Goal: Task Accomplishment & Management: Use online tool/utility

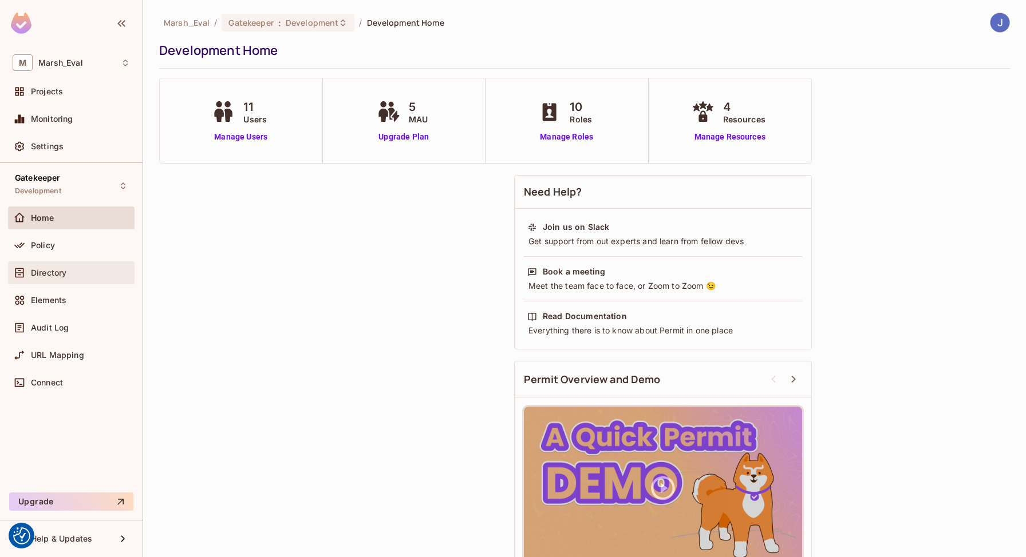
click at [43, 278] on div "Directory" at bounding box center [71, 273] width 117 height 14
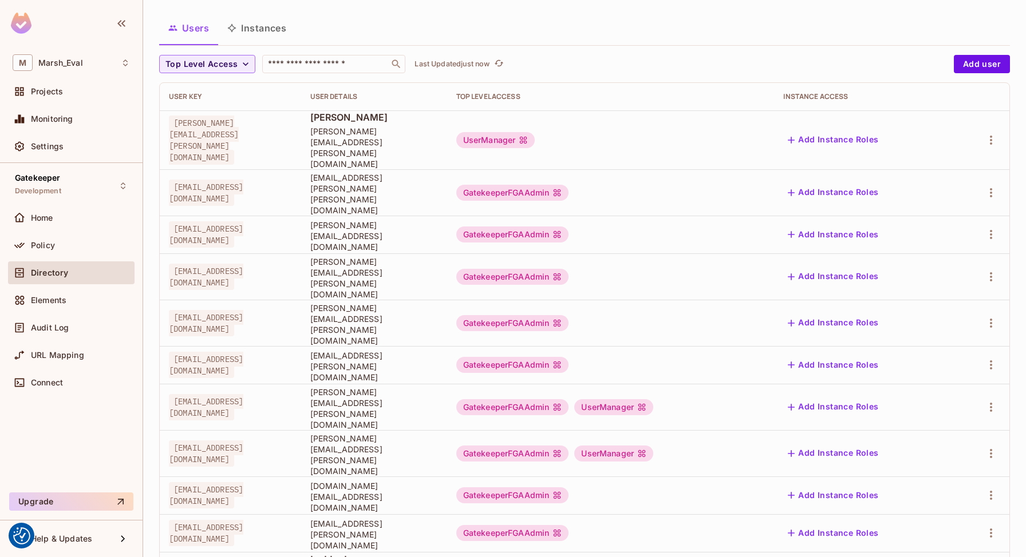
scroll to position [83, 0]
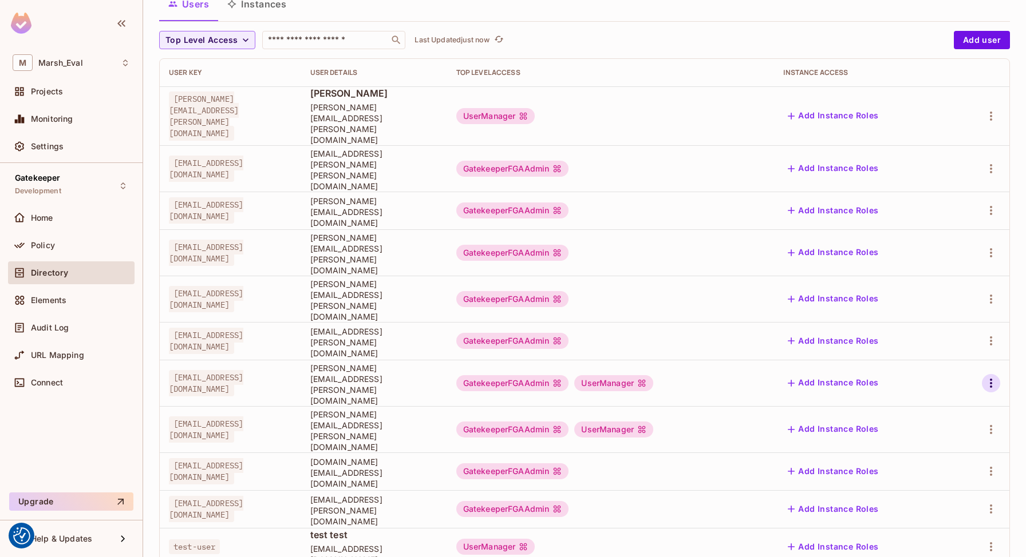
click at [988, 377] on icon "button" at bounding box center [991, 384] width 14 height 14
click at [940, 379] on div "Edit Attributes" at bounding box center [951, 383] width 57 height 11
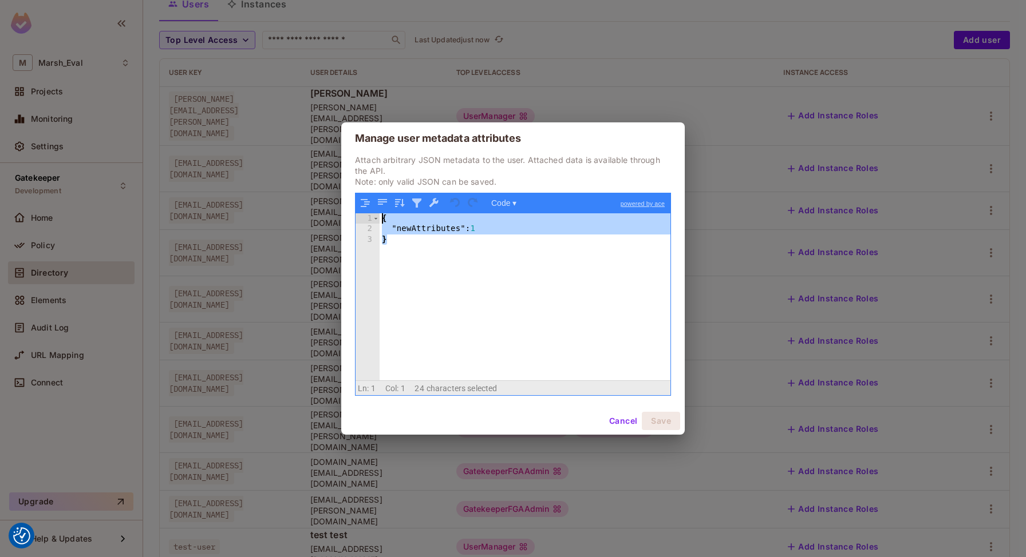
drag, startPoint x: 465, startPoint y: 247, endPoint x: 337, endPoint y: 213, distance: 131.9
click at [337, 214] on div "Manage user metadata attributes Attach arbitrary JSON metadata to the user. Att…" at bounding box center [513, 278] width 1026 height 557
click at [633, 416] on button "Cancel" at bounding box center [622, 421] width 37 height 18
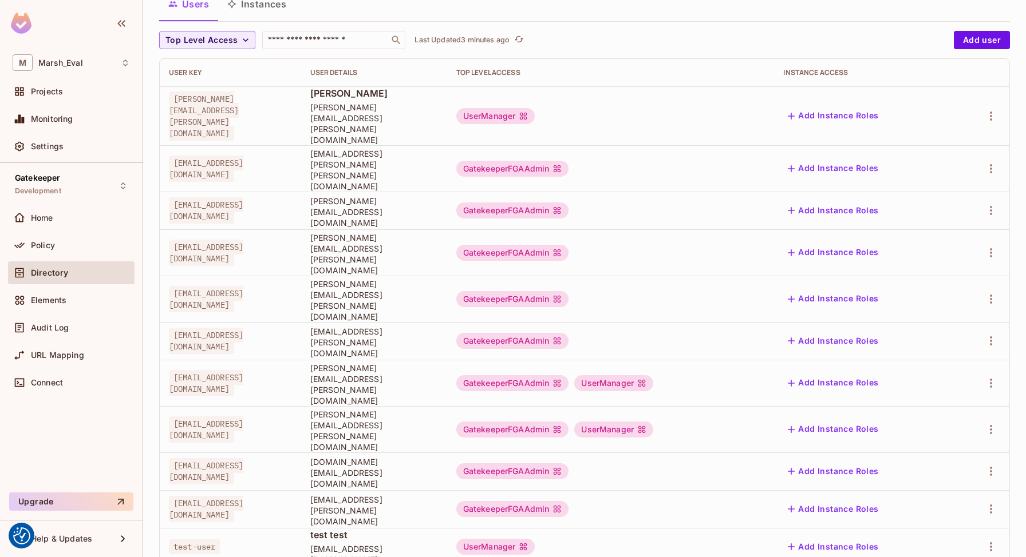
scroll to position [0, 0]
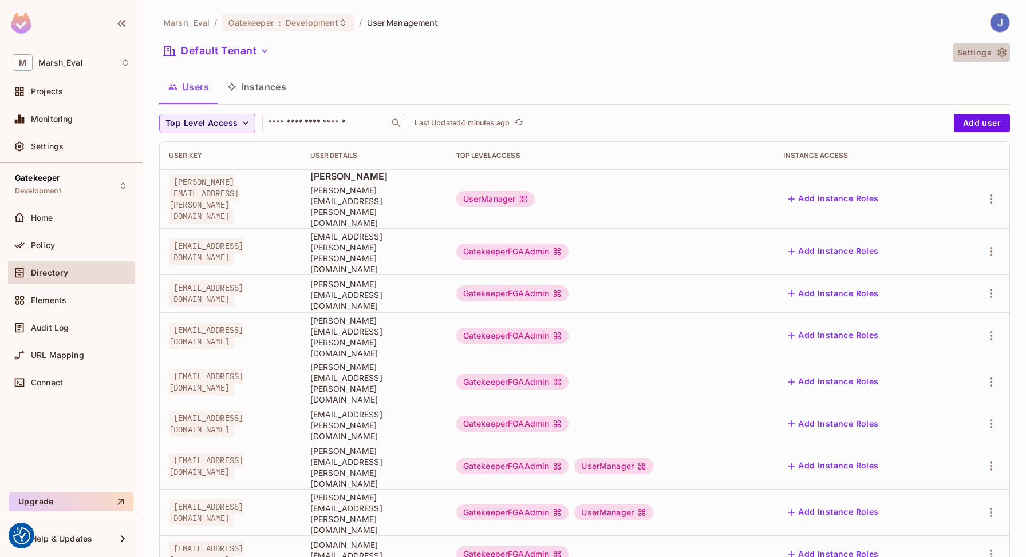
click at [975, 55] on button "Settings" at bounding box center [980, 53] width 57 height 18
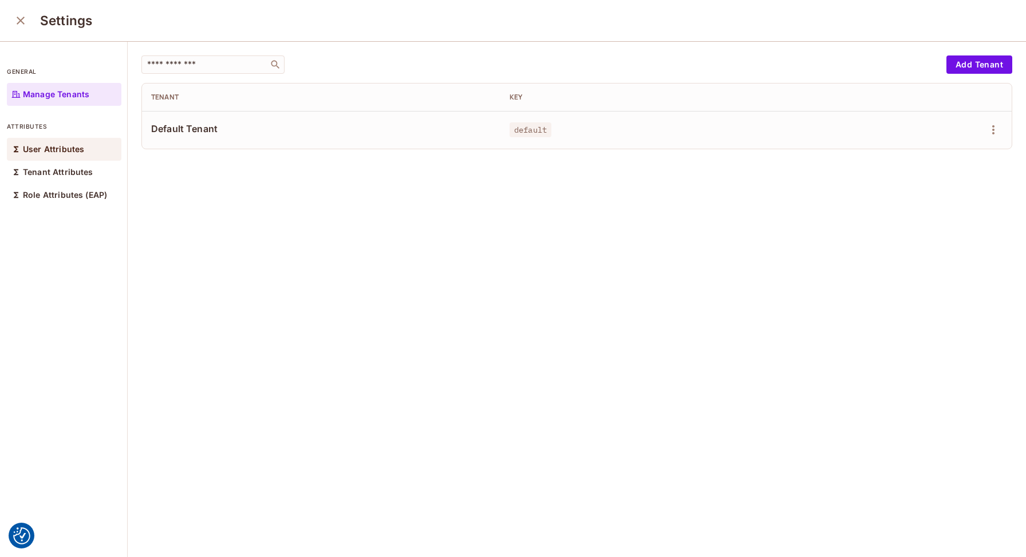
click at [68, 147] on p "User Attributes" at bounding box center [53, 149] width 61 height 9
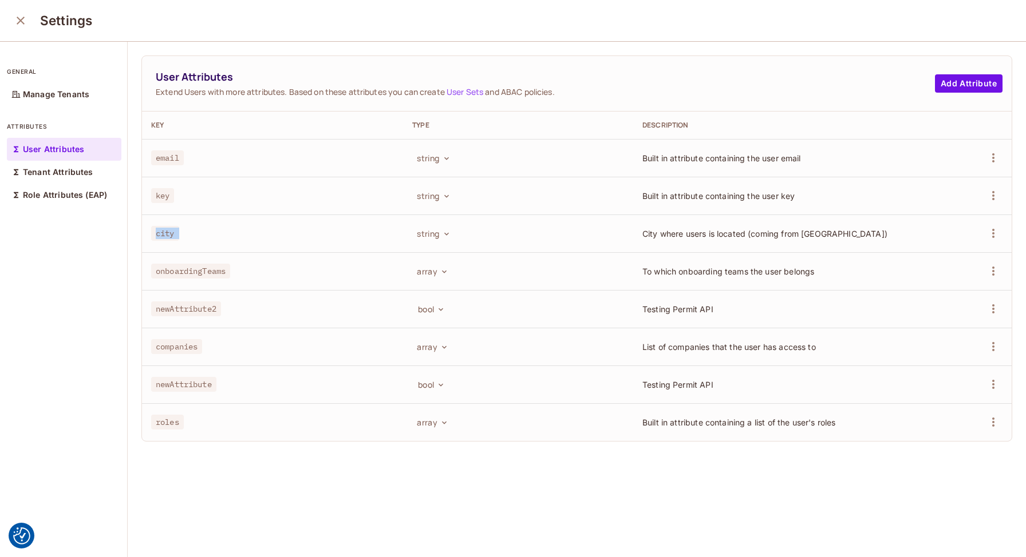
drag, startPoint x: 146, startPoint y: 233, endPoint x: 487, endPoint y: 236, distance: 340.6
click at [487, 236] on tr "city [GEOGRAPHIC_DATA] where users is located (coming from [GEOGRAPHIC_DATA])" at bounding box center [576, 234] width 869 height 38
drag, startPoint x: 774, startPoint y: 250, endPoint x: 847, endPoint y: 246, distance: 72.3
click at [847, 246] on td "City where users is located (coming from [GEOGRAPHIC_DATA])" at bounding box center [773, 234] width 280 height 38
click at [19, 19] on icon "close" at bounding box center [21, 21] width 8 height 8
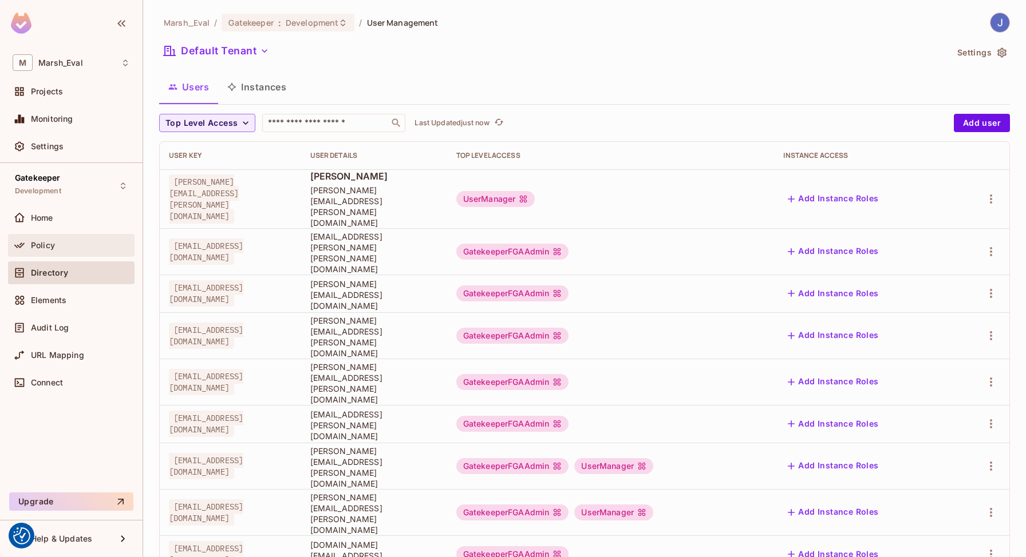
click at [101, 250] on div "Policy" at bounding box center [71, 246] width 117 height 14
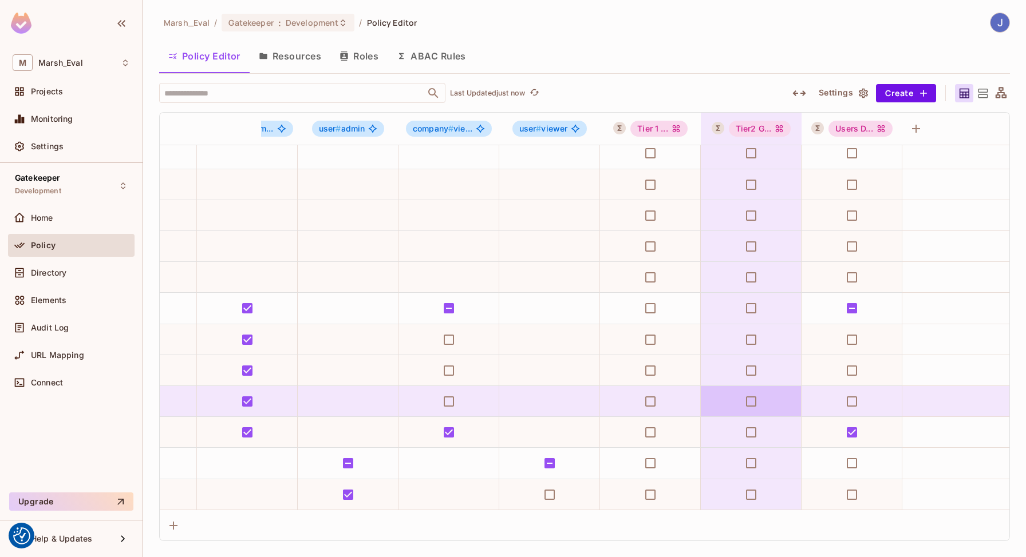
scroll to position [224, 690]
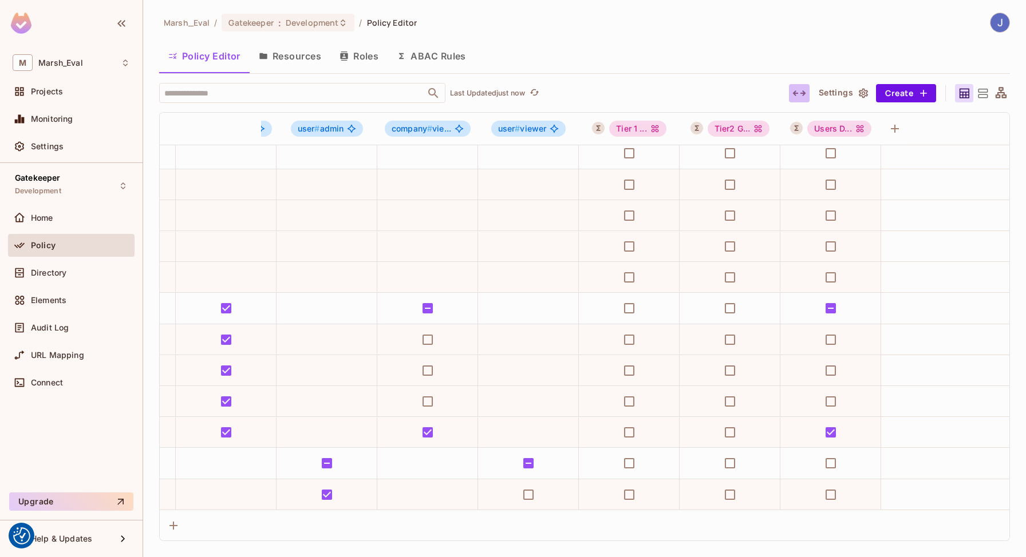
click at [799, 94] on icon "button" at bounding box center [799, 93] width 14 height 14
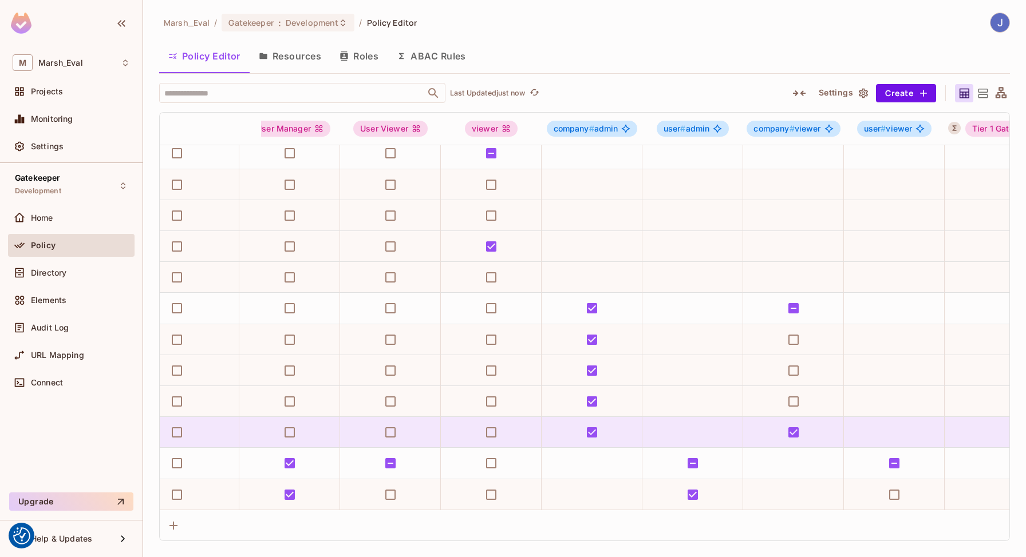
scroll to position [224, 0]
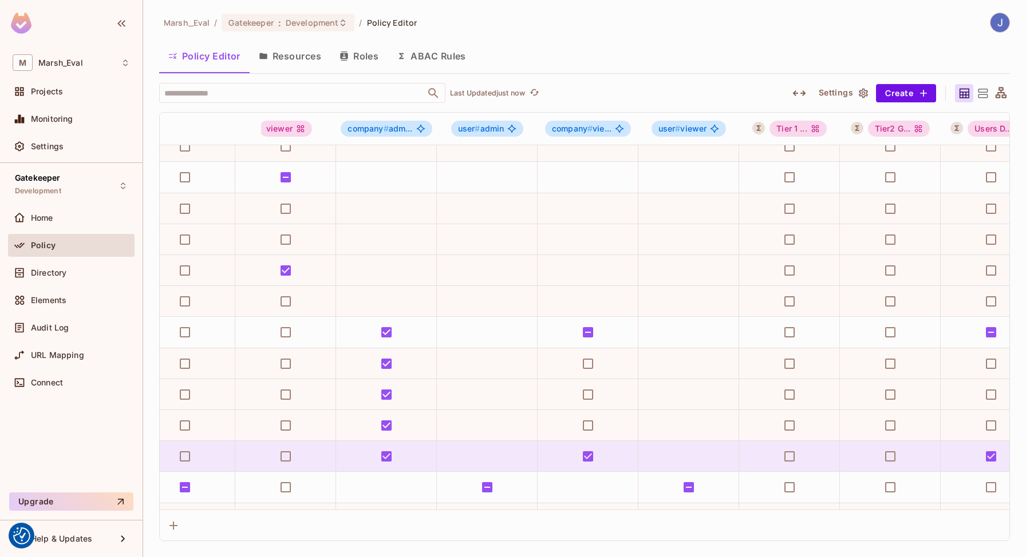
scroll to position [200, 690]
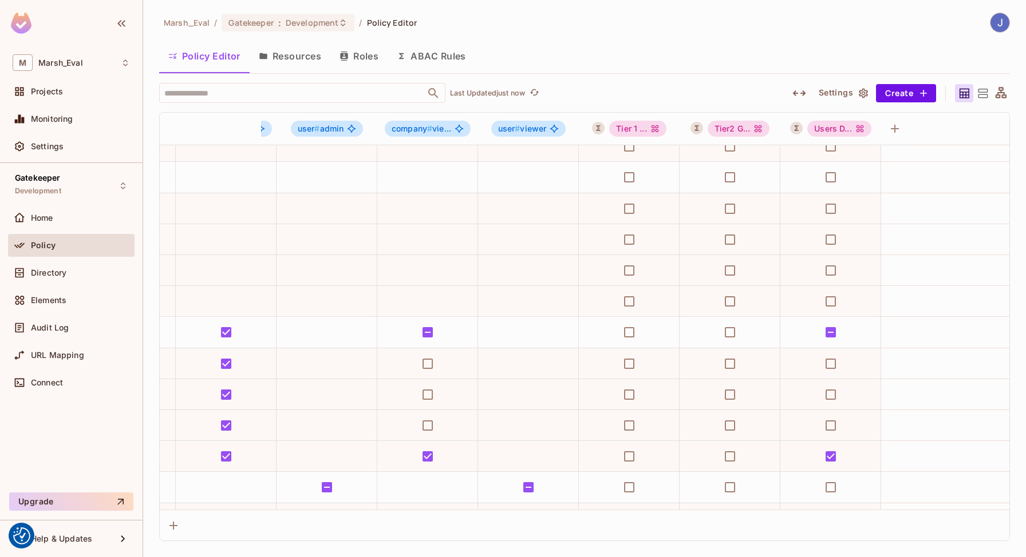
click at [800, 90] on icon "button" at bounding box center [799, 93] width 14 height 14
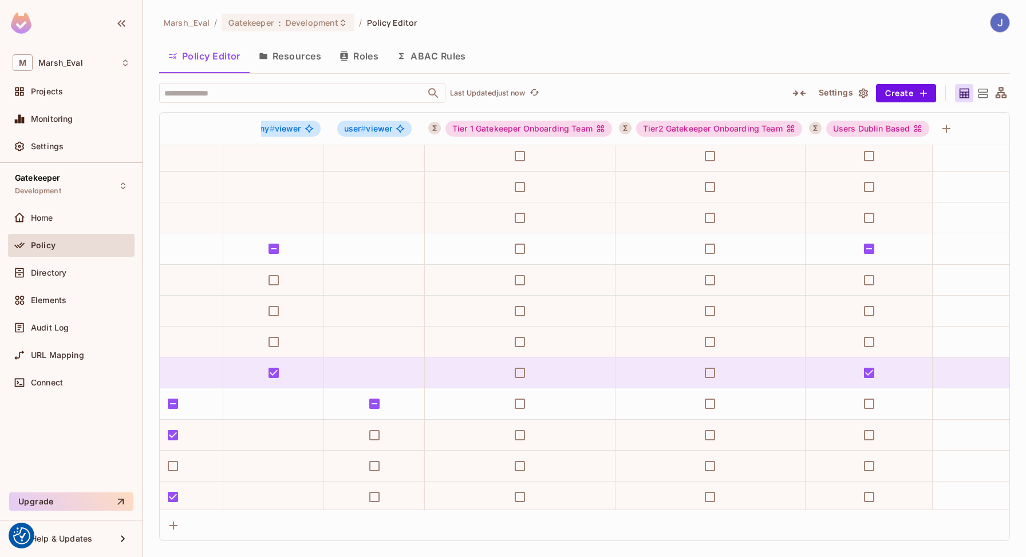
scroll to position [284, 918]
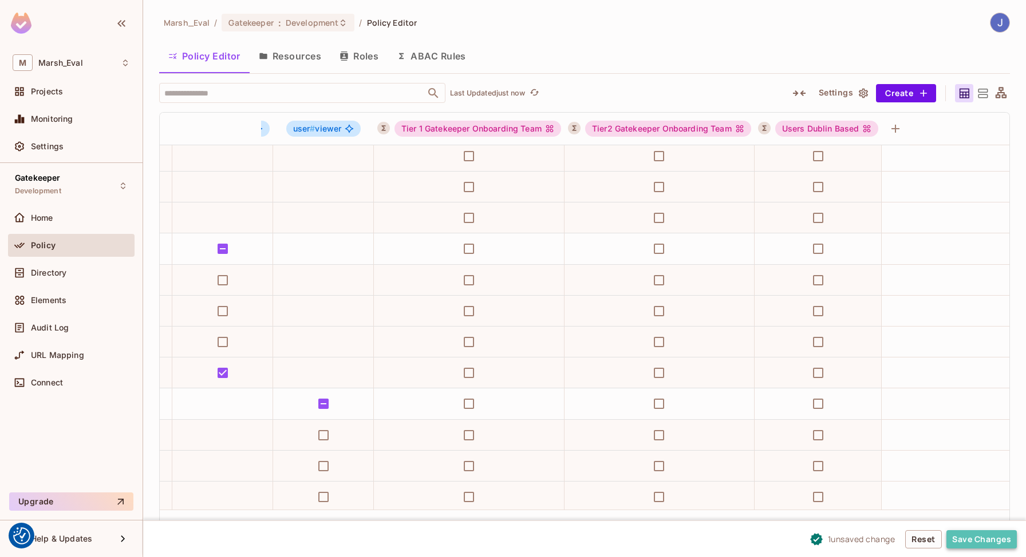
click at [963, 531] on button "Save Changes" at bounding box center [981, 540] width 70 height 18
click at [986, 533] on button "Save Changes" at bounding box center [981, 540] width 70 height 18
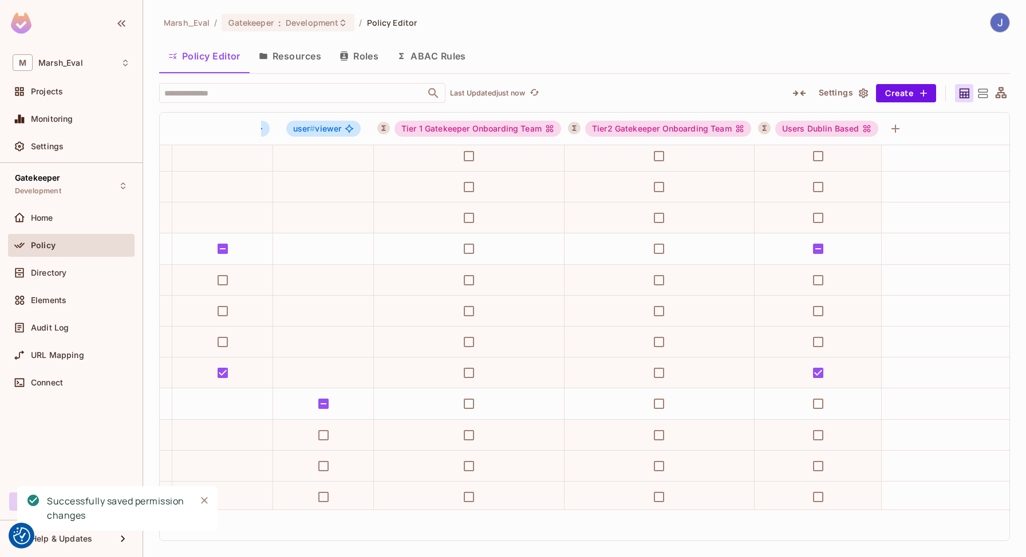
click at [427, 47] on button "ABAC Rules" at bounding box center [431, 56] width 88 height 29
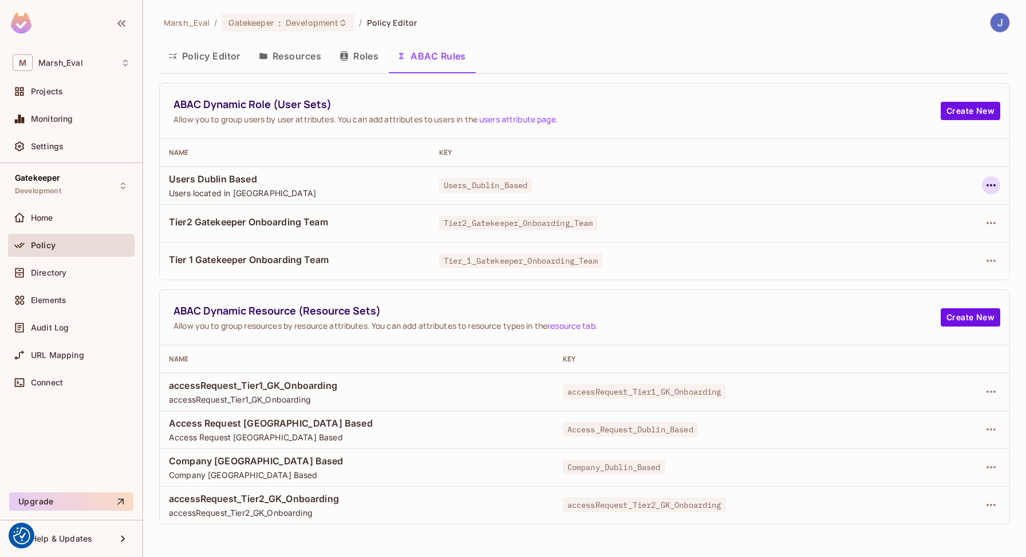
click at [985, 184] on icon "button" at bounding box center [991, 186] width 14 height 14
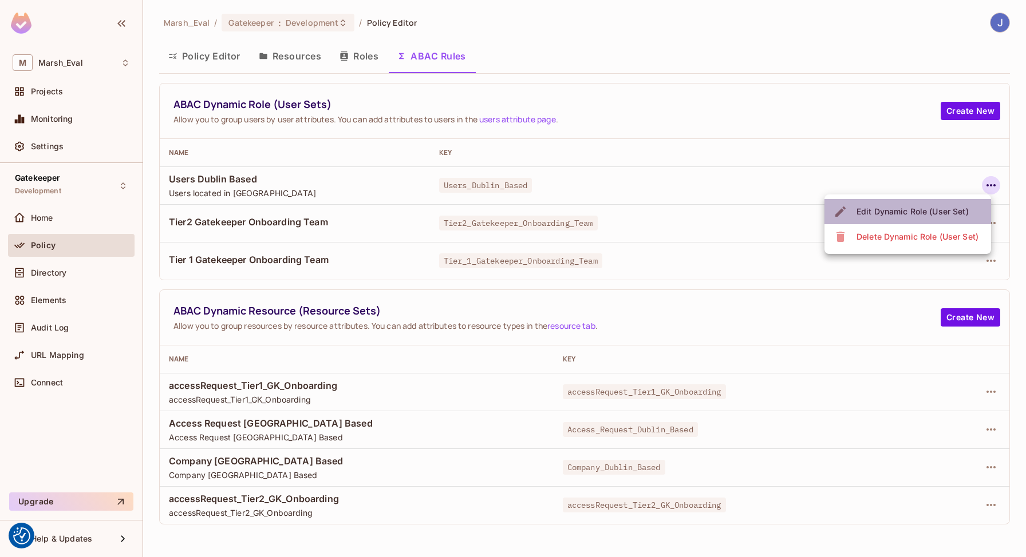
click at [918, 211] on div "Edit Dynamic Role (User Set)" at bounding box center [912, 211] width 112 height 11
